Goal: Task Accomplishment & Management: Manage account settings

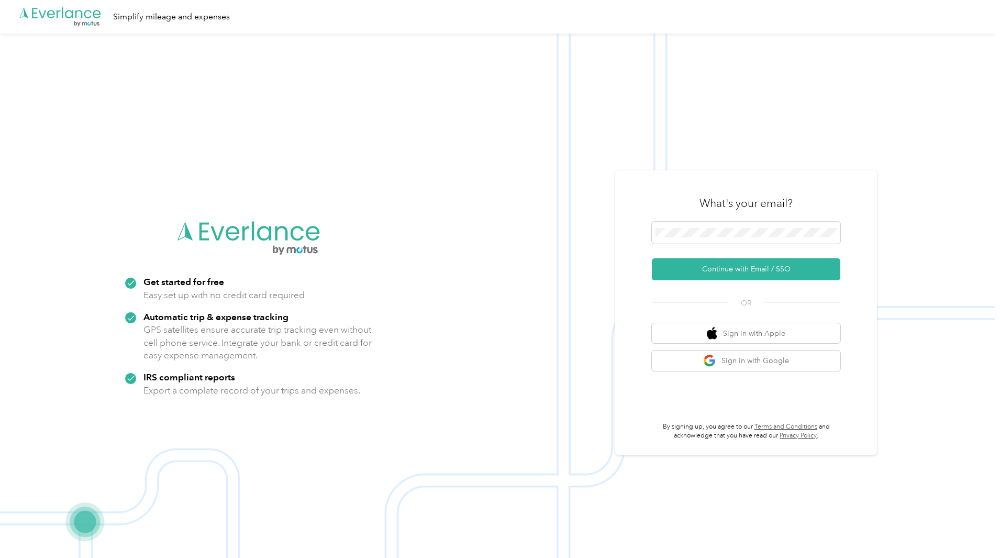
click at [645, 275] on div "What's your email? Continue with Email / SSO OR Sign in with Apple Sign in with…" at bounding box center [746, 312] width 262 height 285
click at [689, 275] on button "Continue with Email / SSO" at bounding box center [746, 269] width 188 height 22
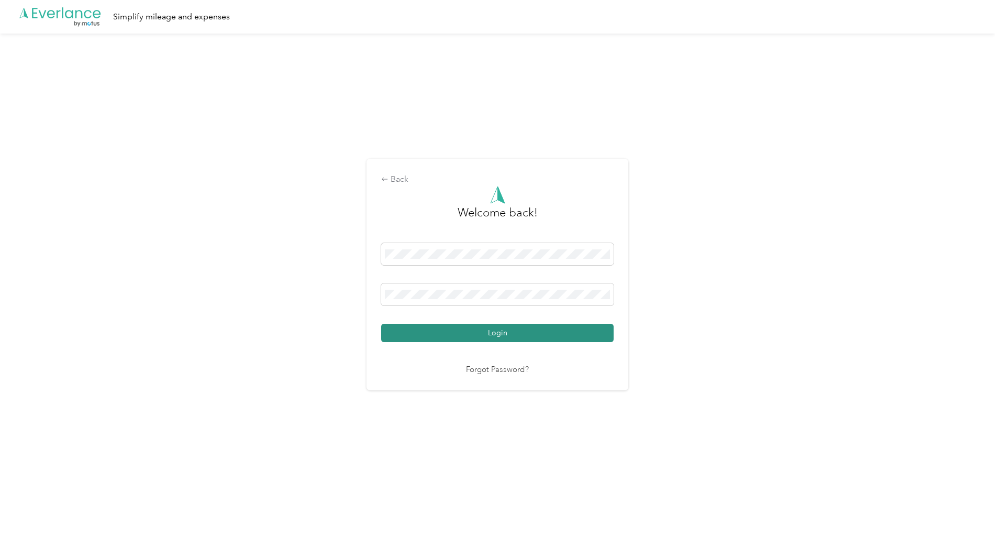
click at [518, 336] on button "Login" at bounding box center [497, 333] width 232 height 18
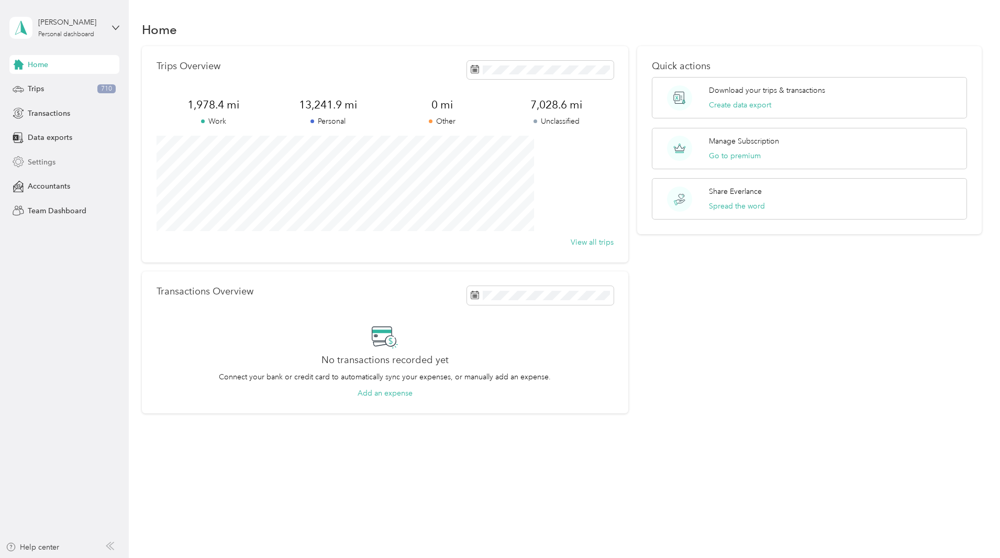
click at [46, 161] on span "Settings" at bounding box center [42, 162] width 28 height 11
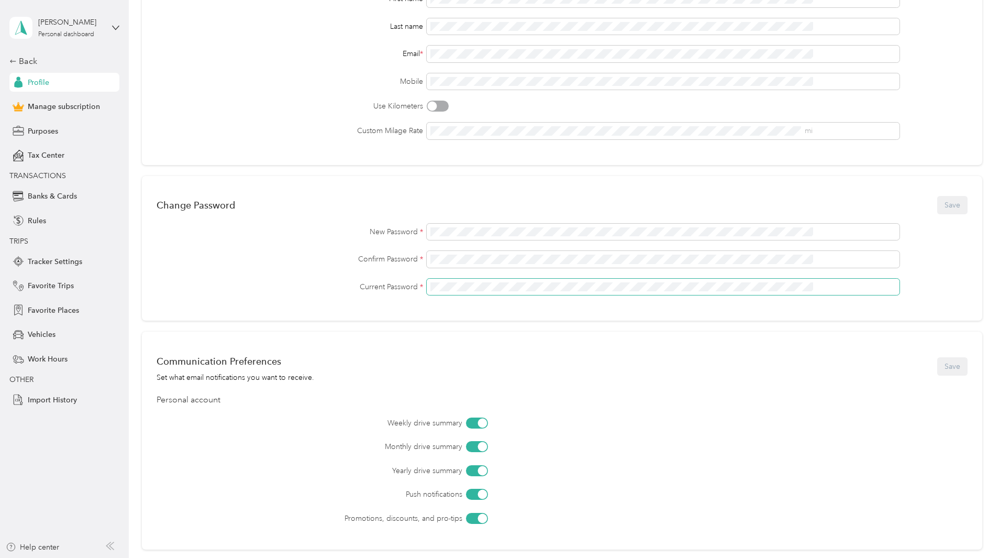
scroll to position [244, 0]
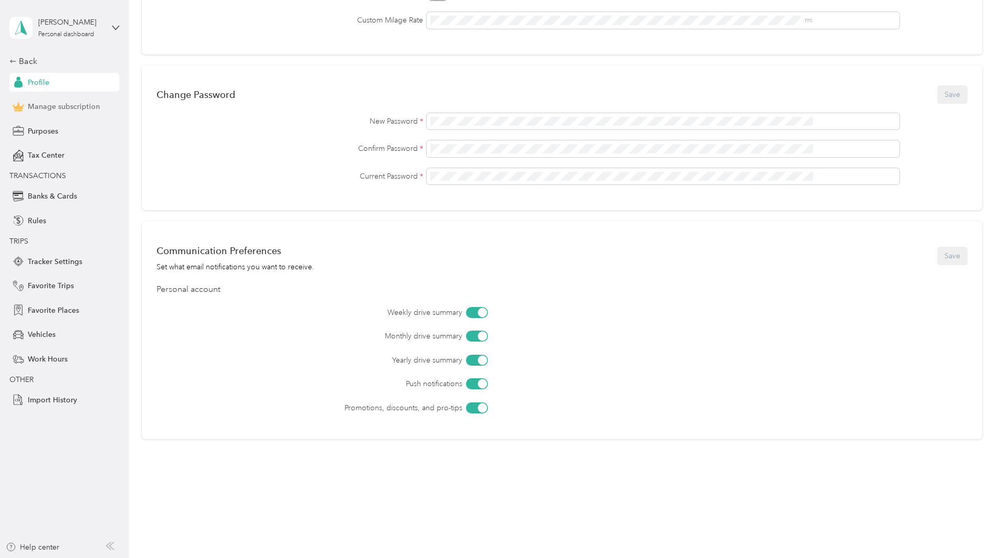
click at [93, 108] on span "Manage subscription" at bounding box center [64, 106] width 72 height 11
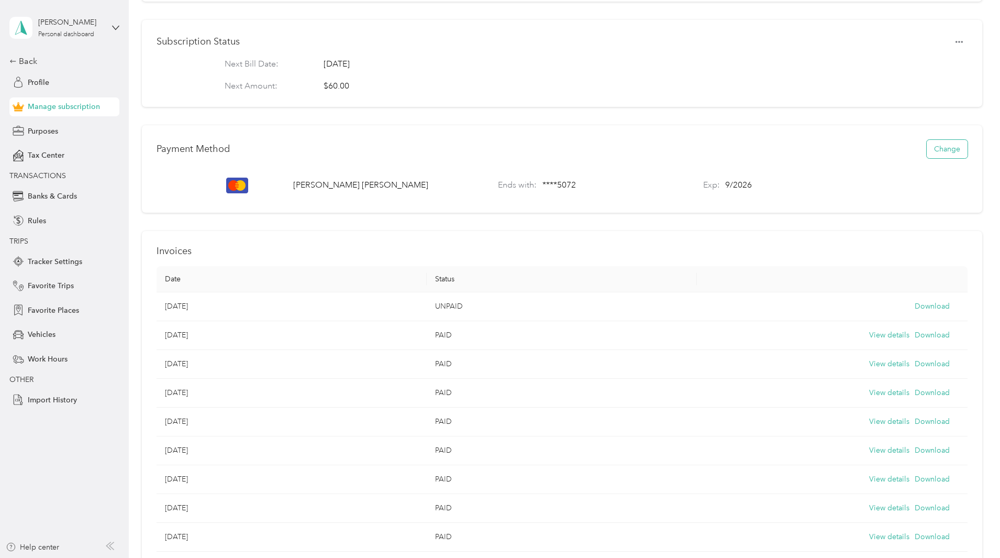
click at [927, 155] on button "Change" at bounding box center [947, 149] width 41 height 18
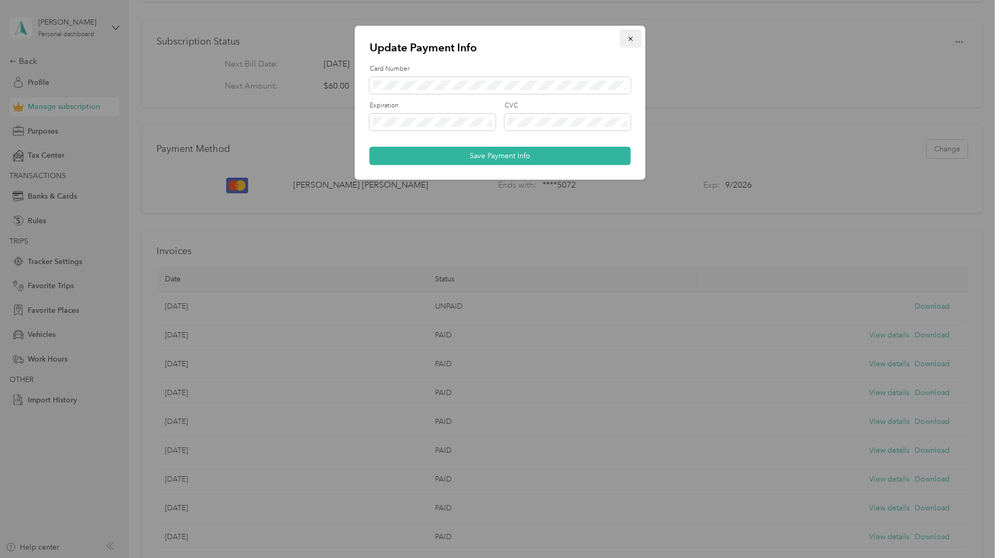
click at [627, 41] on icon "button" at bounding box center [630, 38] width 7 height 7
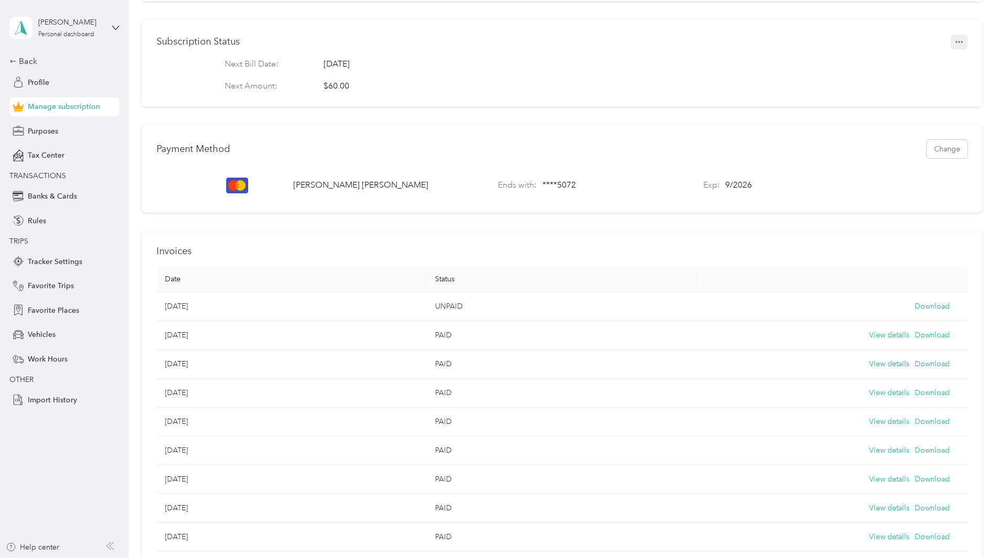
click at [955, 46] on icon "button" at bounding box center [958, 41] width 7 height 7
click at [897, 67] on span "Set to cancel" at bounding box center [918, 67] width 42 height 11
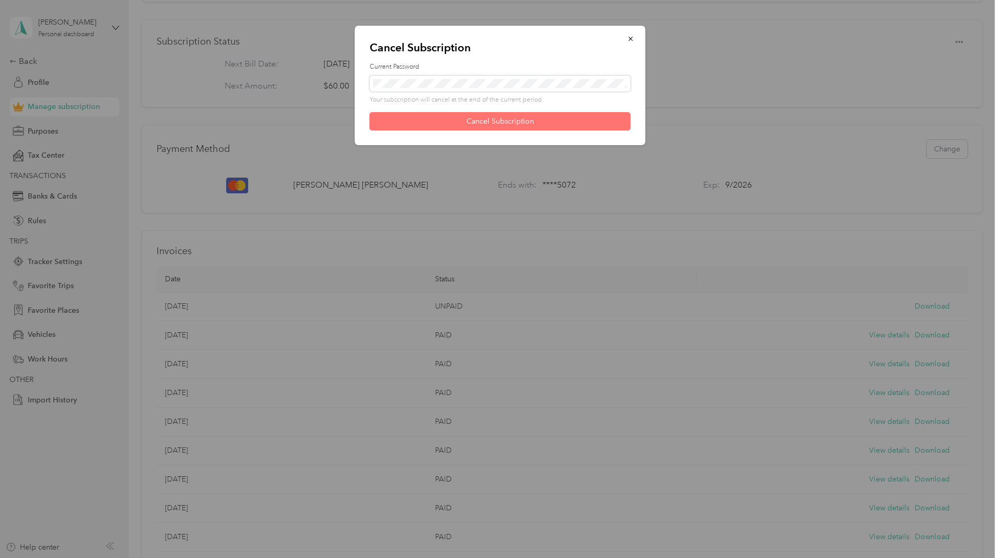
click at [503, 123] on button "Cancel Subscription" at bounding box center [500, 121] width 261 height 18
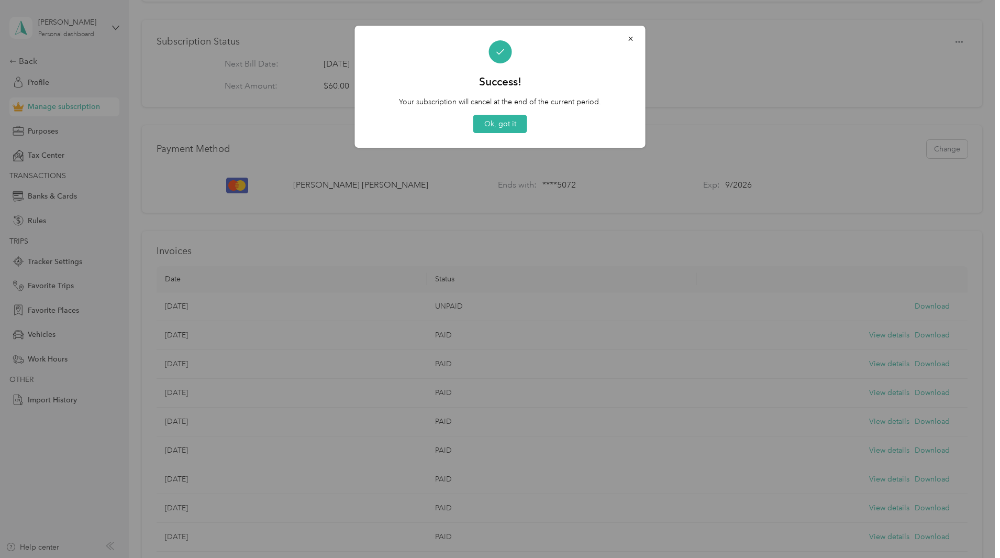
click at [503, 123] on button "Ok, got it" at bounding box center [500, 124] width 54 height 18
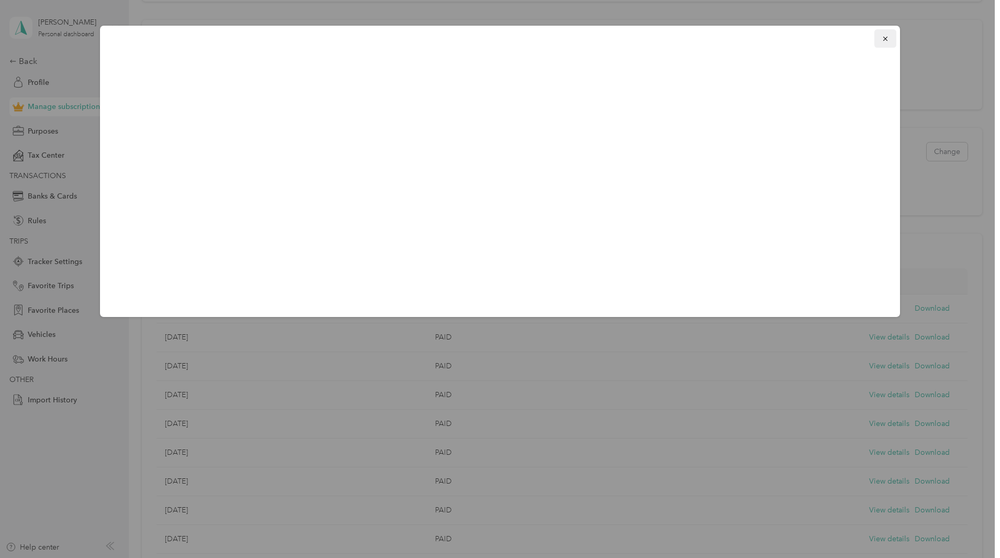
click at [886, 42] on icon "button" at bounding box center [885, 38] width 7 height 7
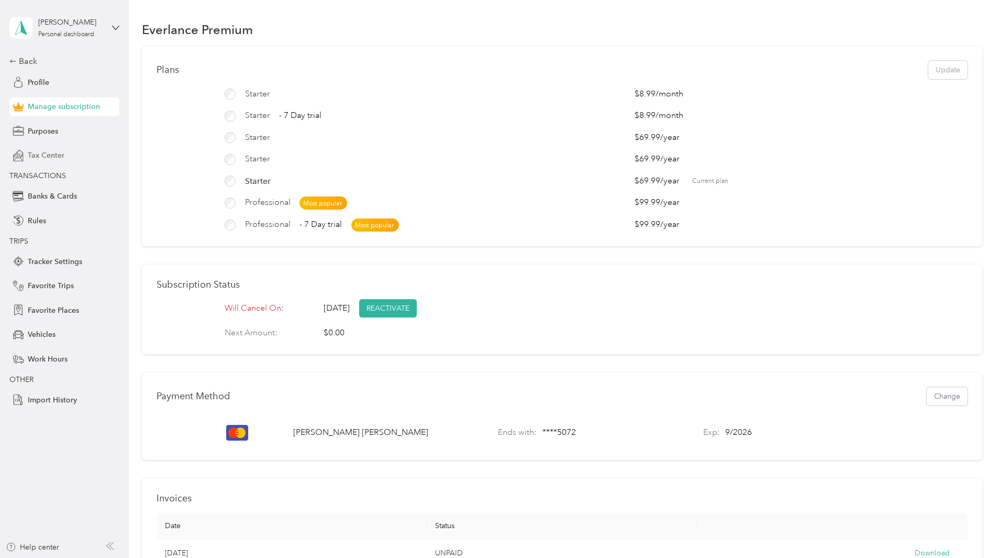
click at [59, 161] on span "Tax Center" at bounding box center [46, 155] width 37 height 11
